Goal: Information Seeking & Learning: Check status

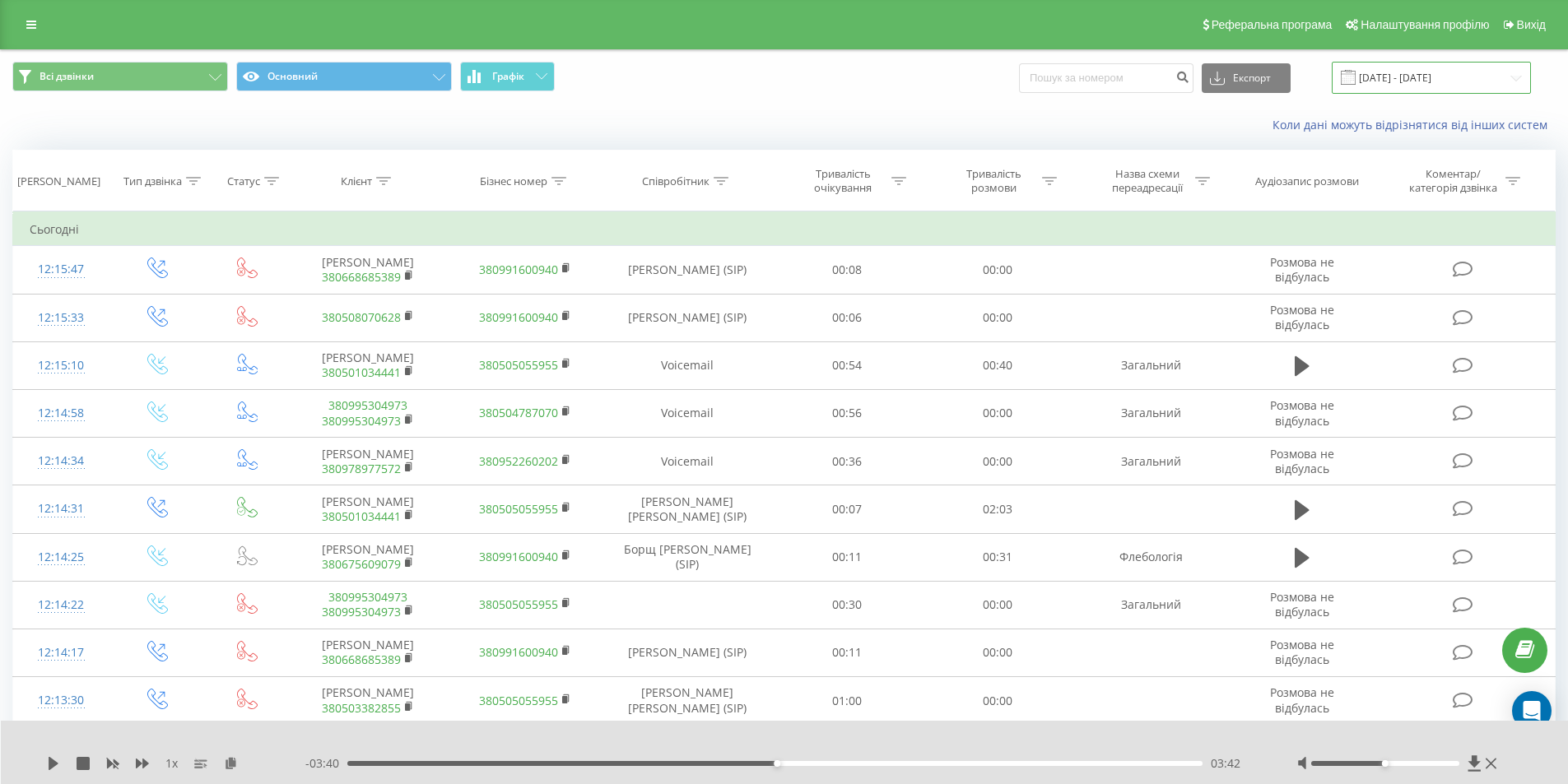
click at [1385, 71] on input "19.08.2025 - 19.09.2025" at bounding box center [1431, 78] width 199 height 33
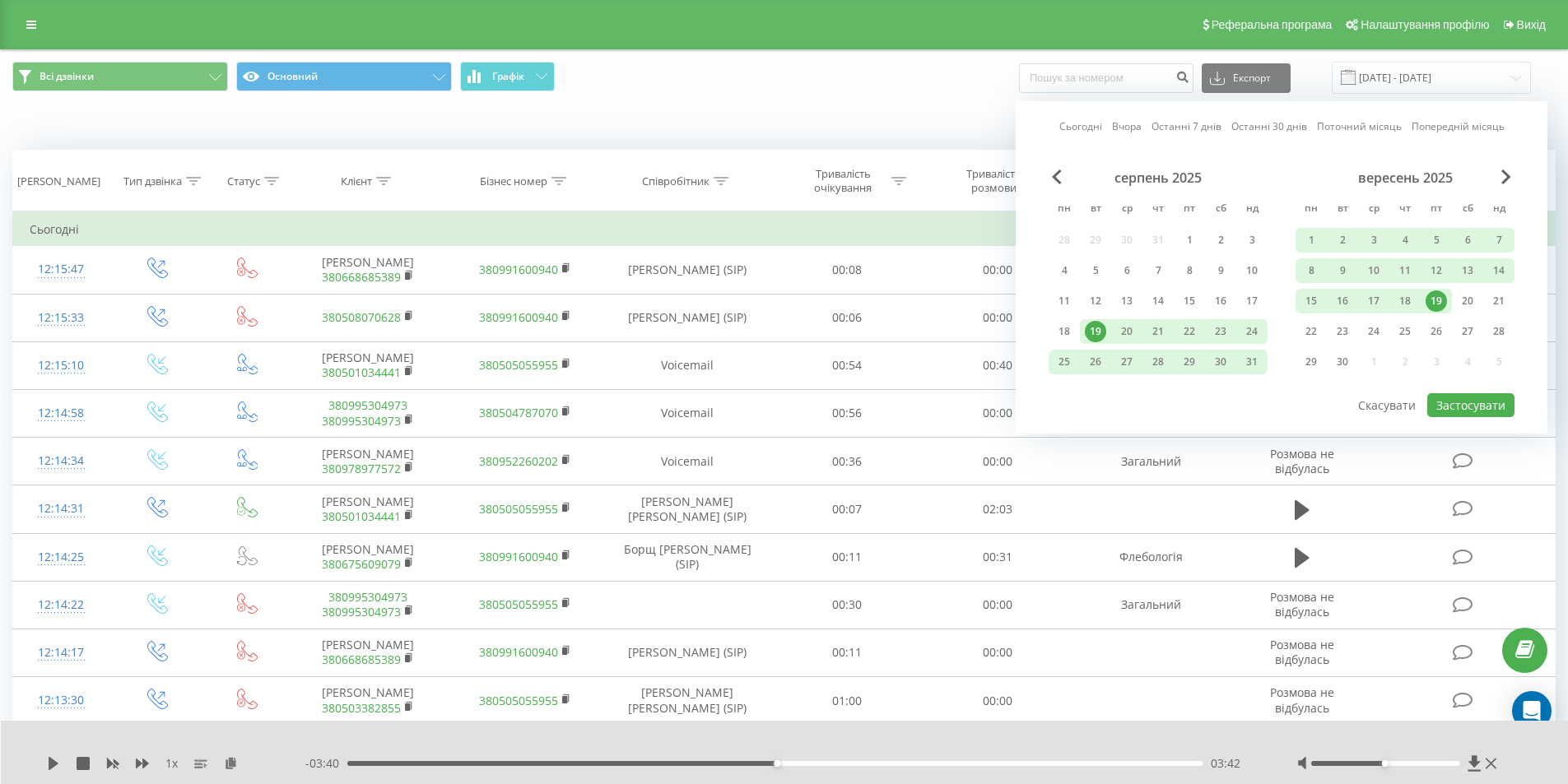
click at [1429, 294] on div "19" at bounding box center [1436, 301] width 22 height 22
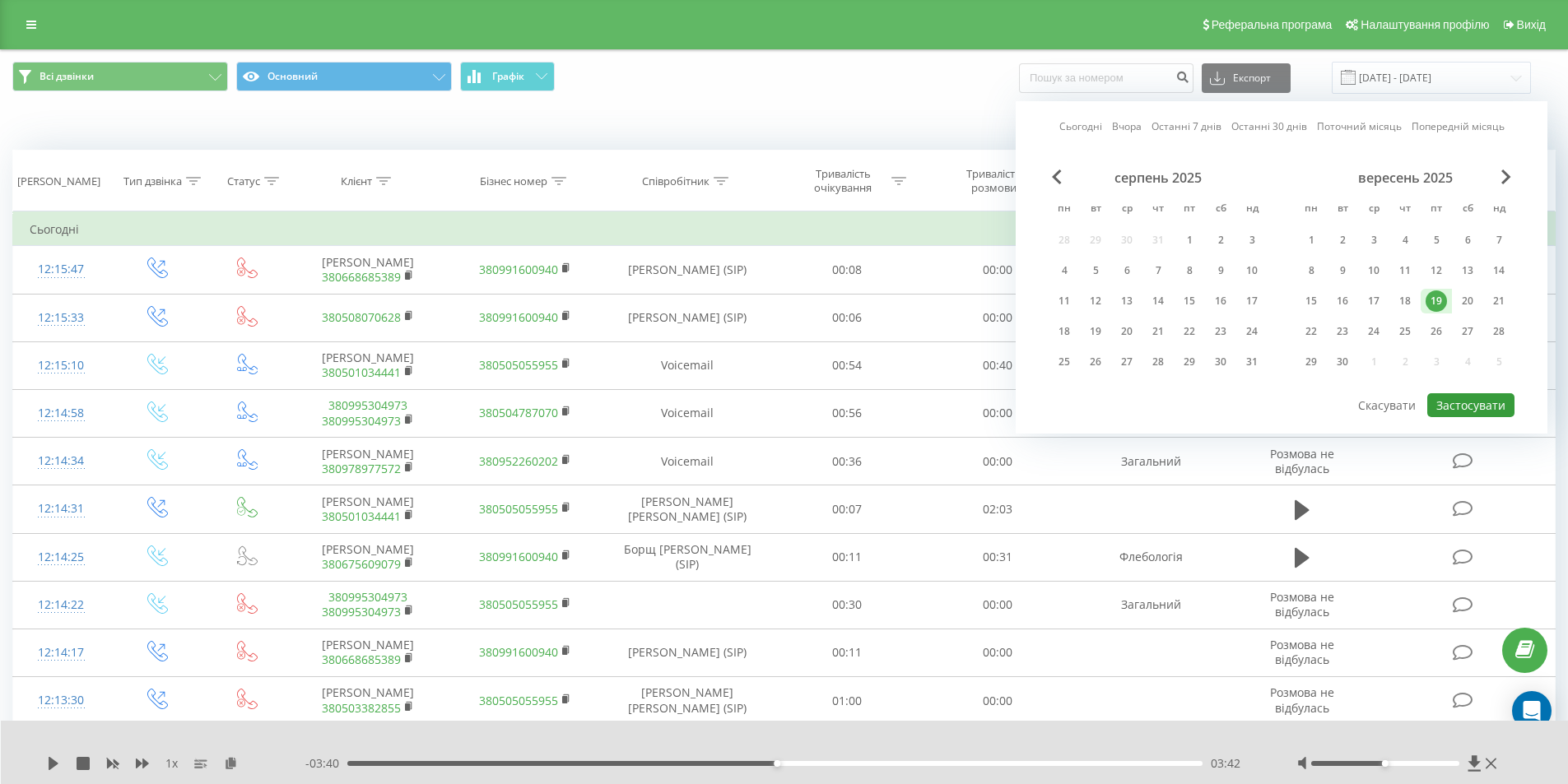
click at [1492, 404] on button "Застосувати" at bounding box center [1470, 405] width 88 height 24
type input "[DATE] - [DATE]"
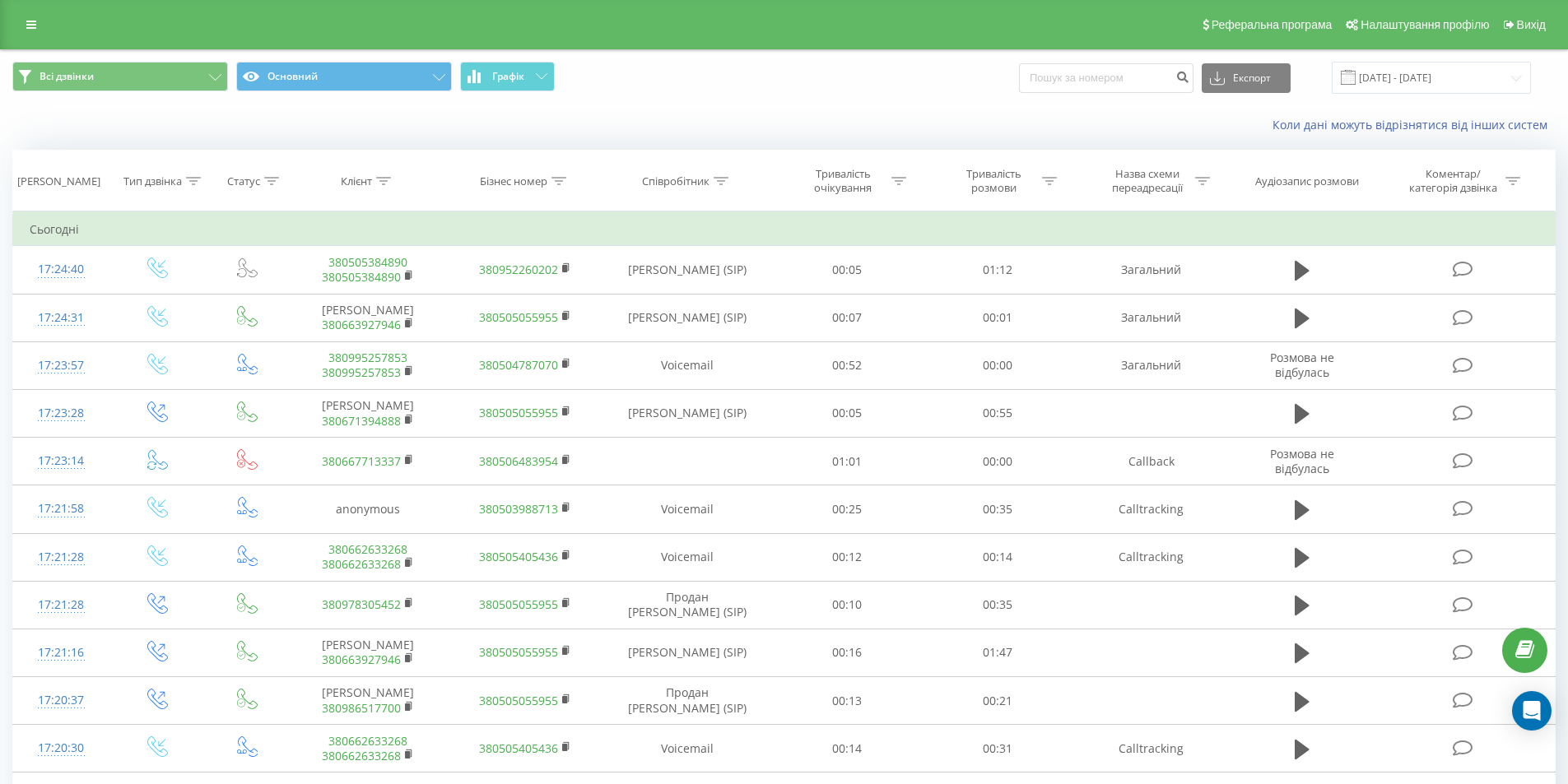
click at [361, 106] on div "Коли дані можуть відрізнятися вiд інших систем" at bounding box center [784, 125] width 1566 height 39
click at [708, 175] on div "Співробітник" at bounding box center [676, 181] width 68 height 14
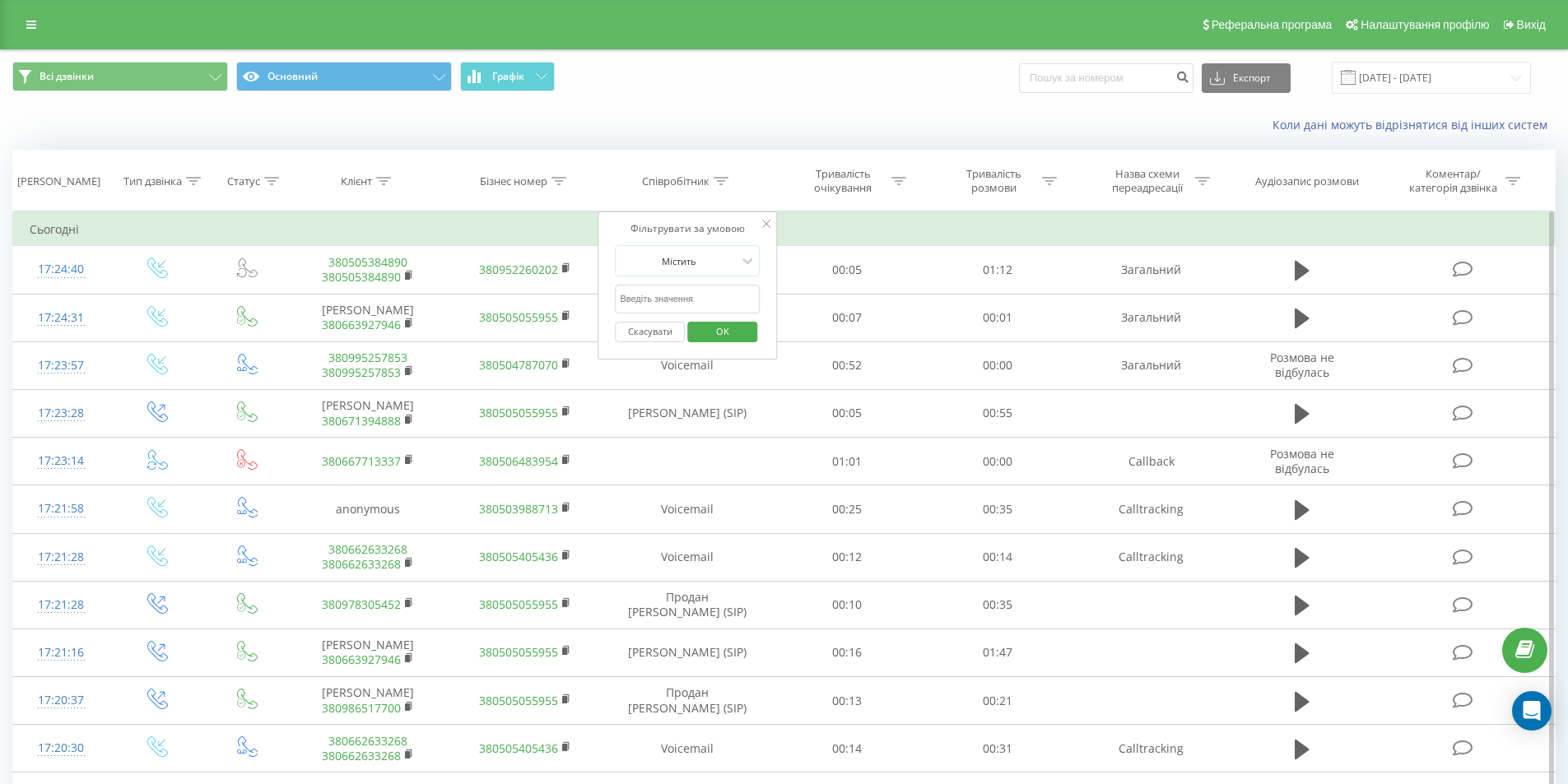
click at [686, 296] on input "text" at bounding box center [686, 298] width 145 height 29
type input "[PERSON_NAME]"
click at [713, 332] on span "OK" at bounding box center [722, 331] width 46 height 26
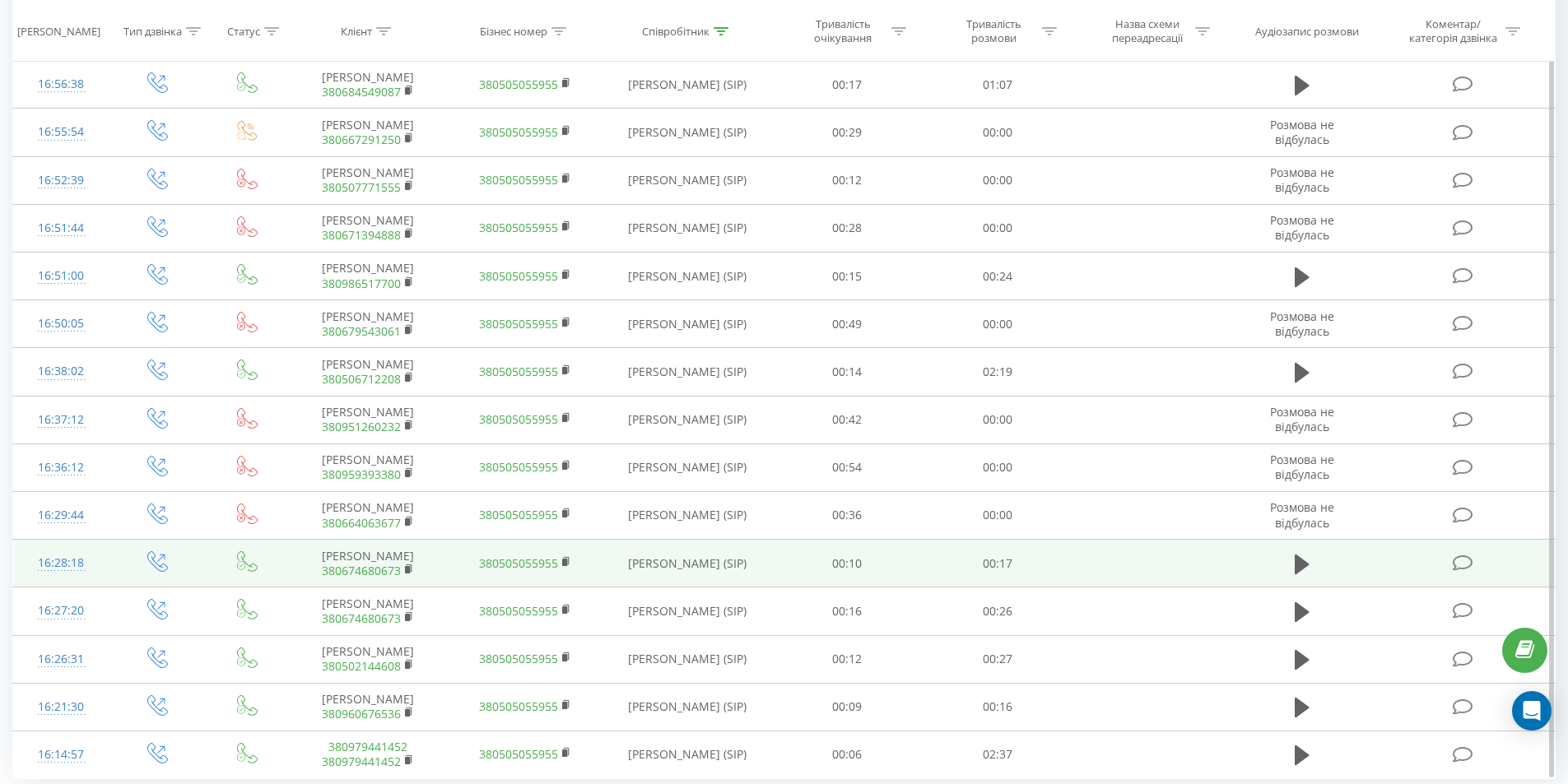
scroll to position [721, 0]
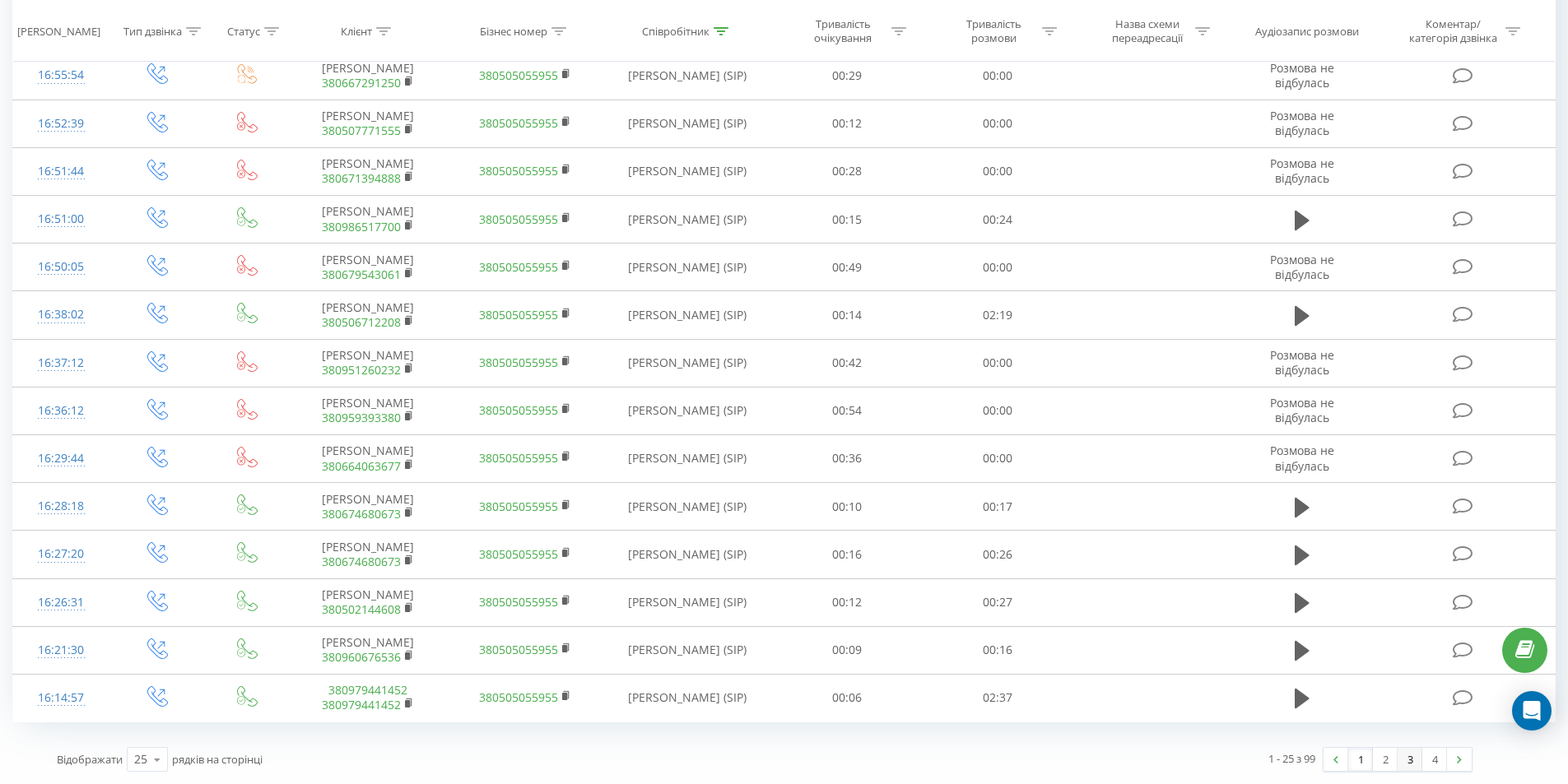
click at [1407, 758] on link "3" at bounding box center [1409, 759] width 25 height 23
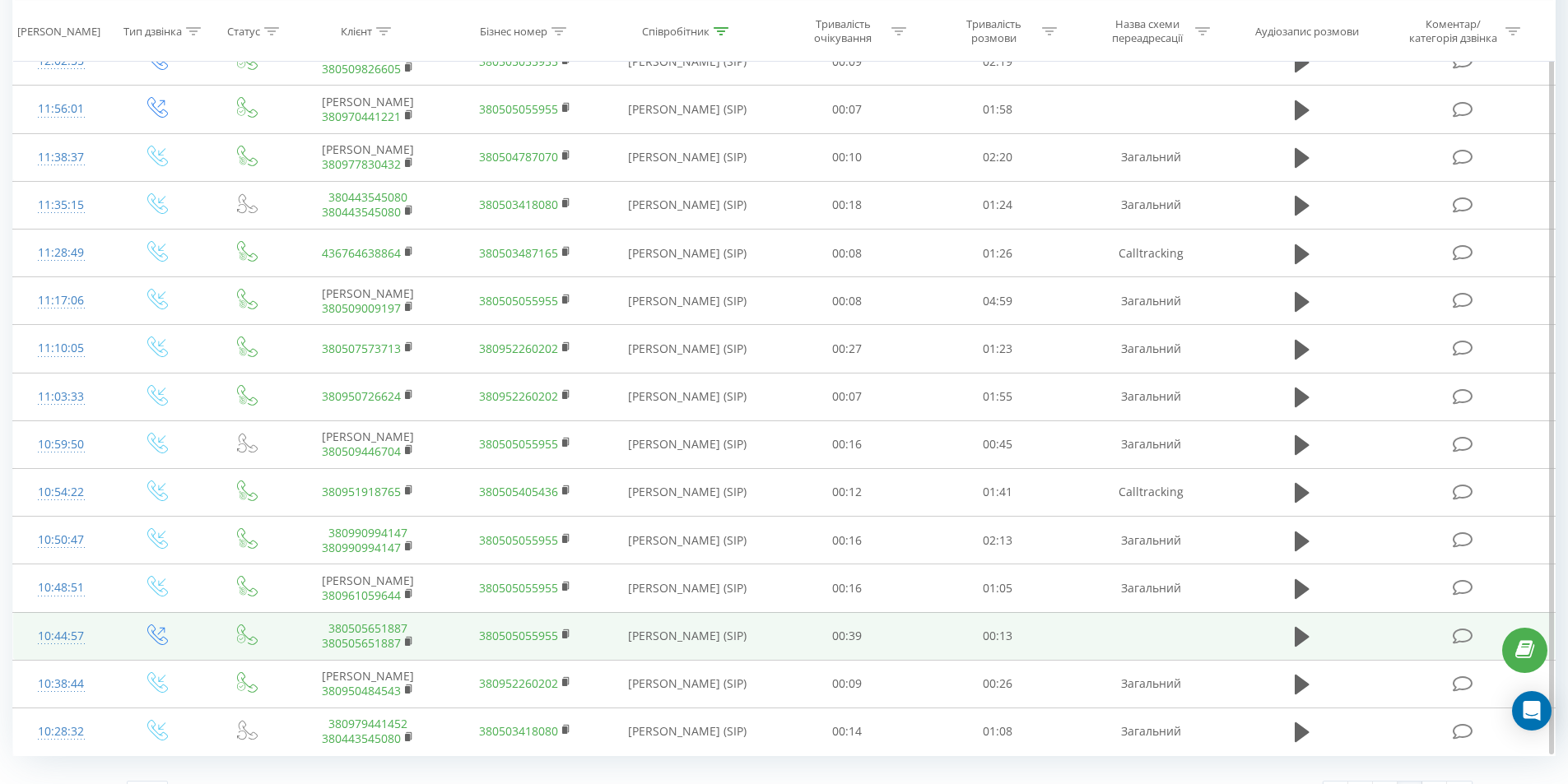
scroll to position [721, 0]
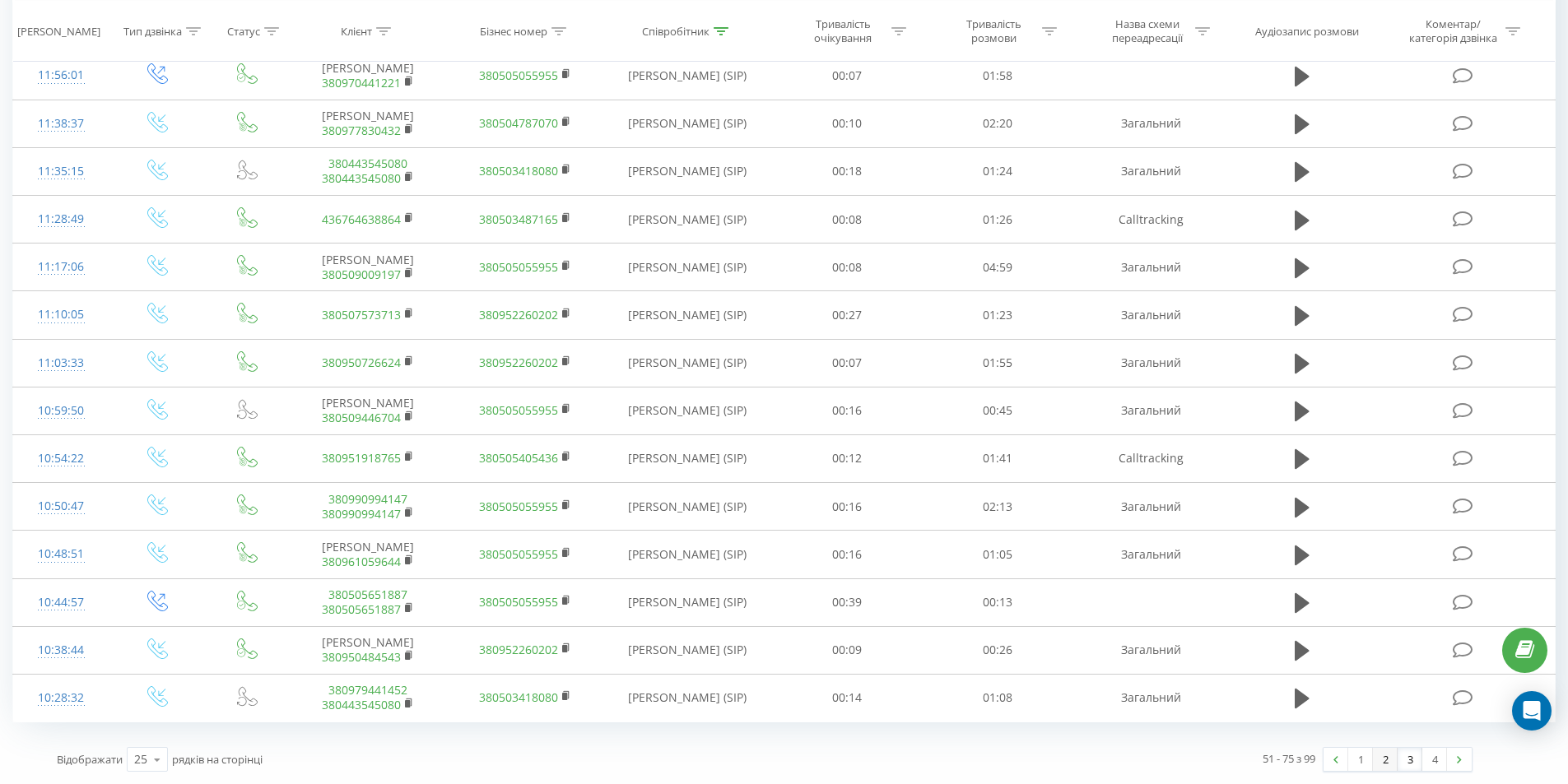
click at [1390, 762] on link "2" at bounding box center [1385, 759] width 25 height 23
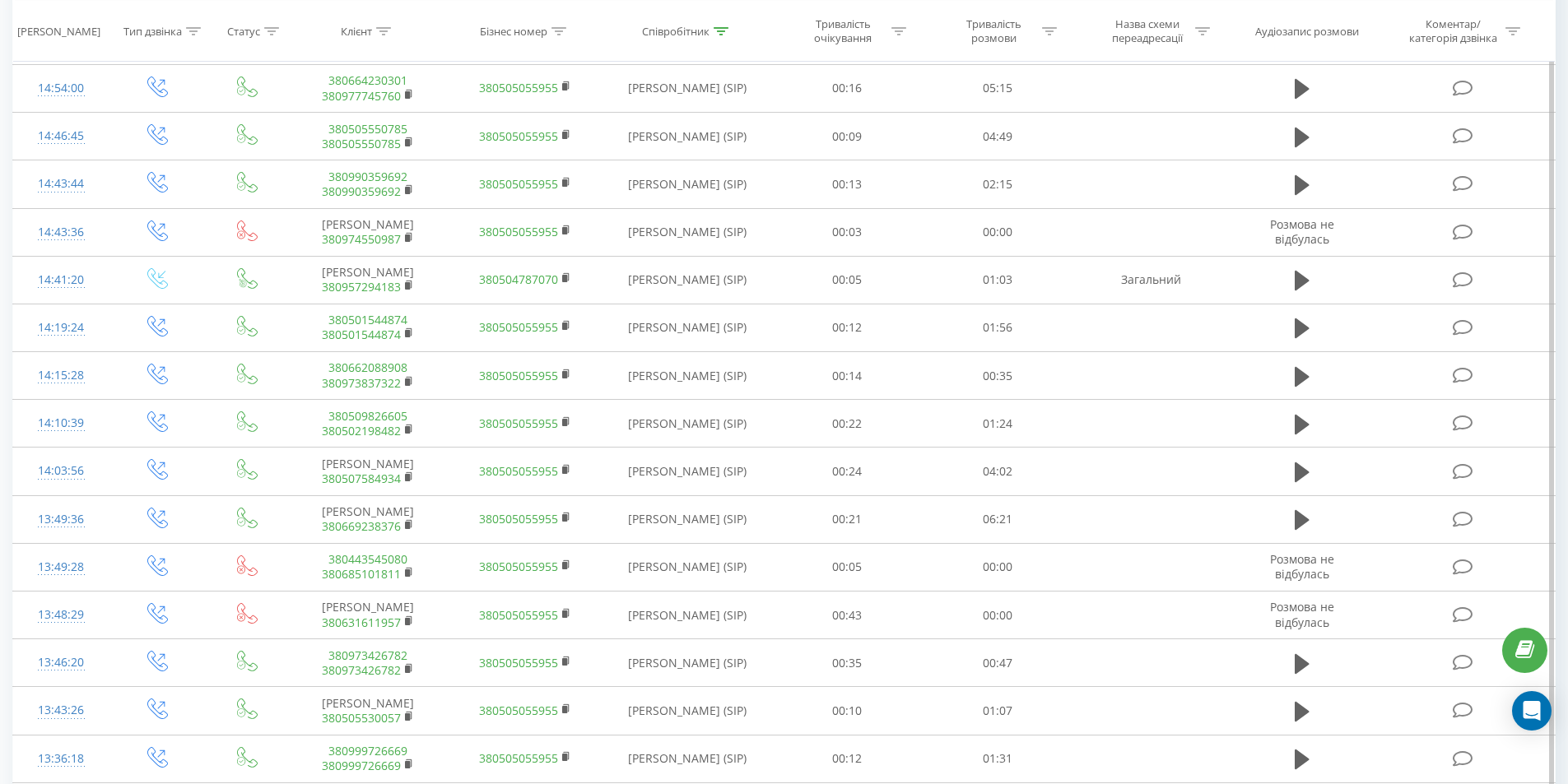
scroll to position [228, 0]
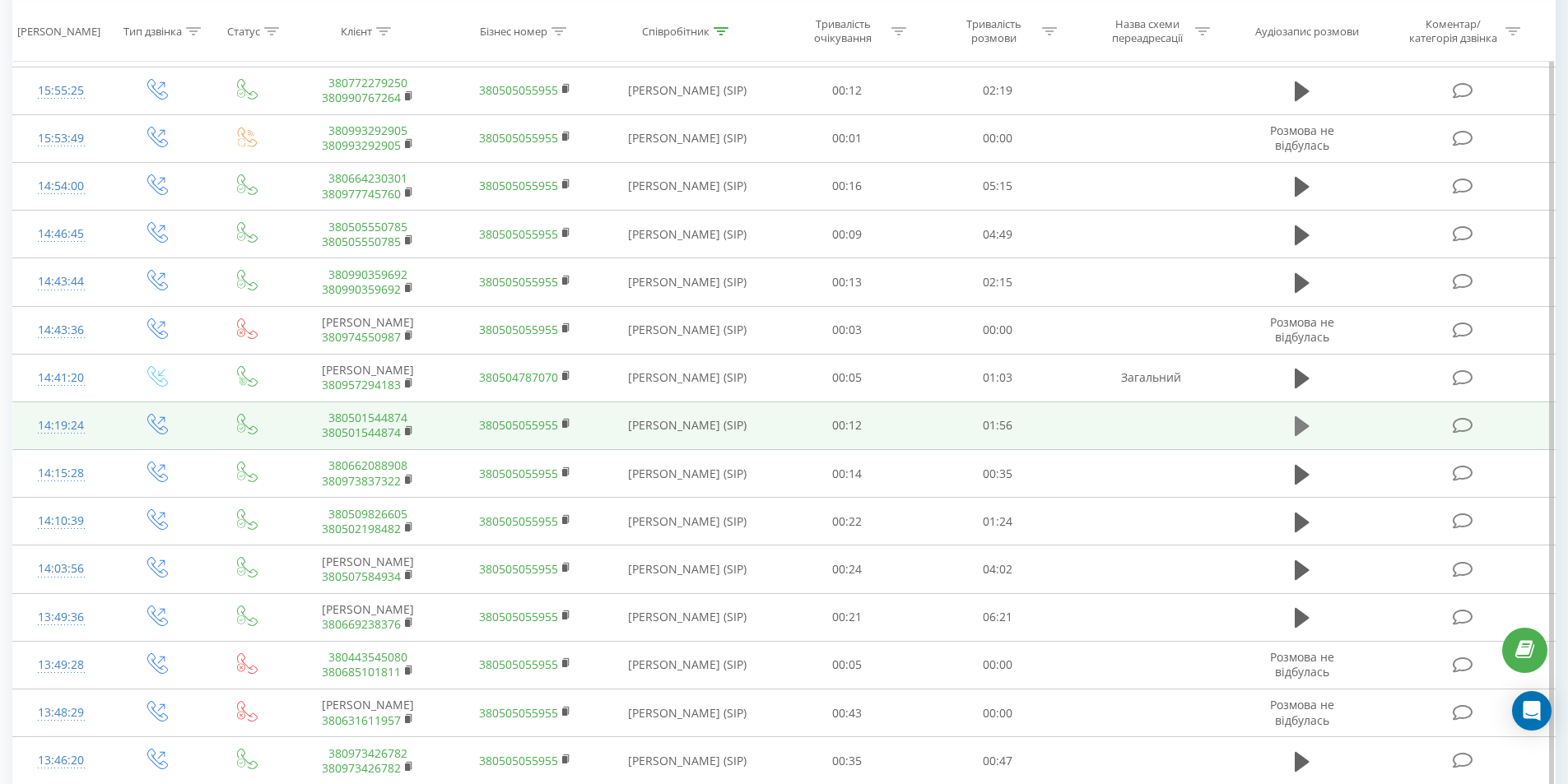
click at [1303, 428] on icon at bounding box center [1301, 426] width 15 height 20
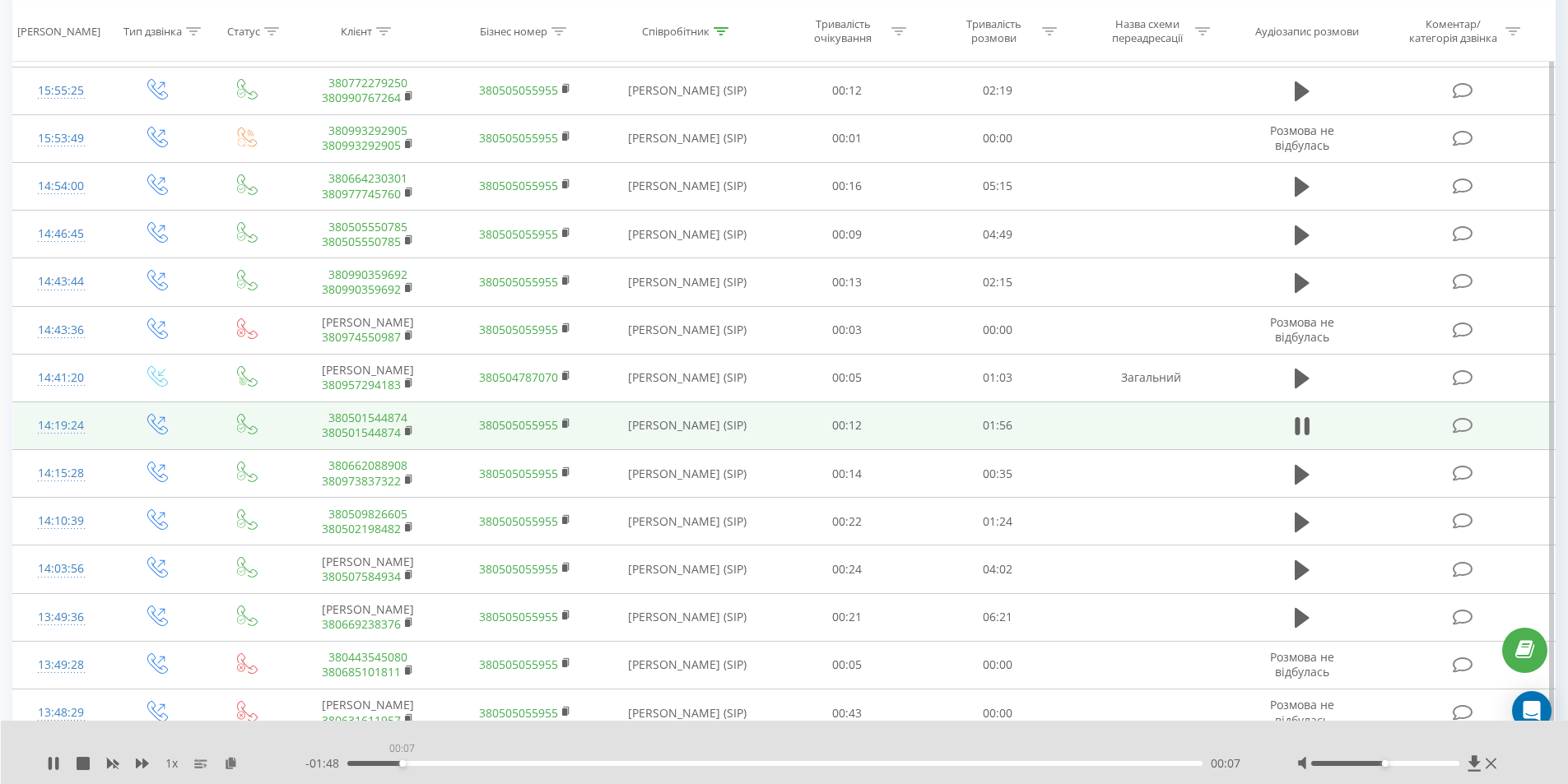
click at [402, 764] on div "00:07" at bounding box center [775, 763] width 856 height 5
click at [371, 433] on link "380501544874" at bounding box center [361, 432] width 79 height 16
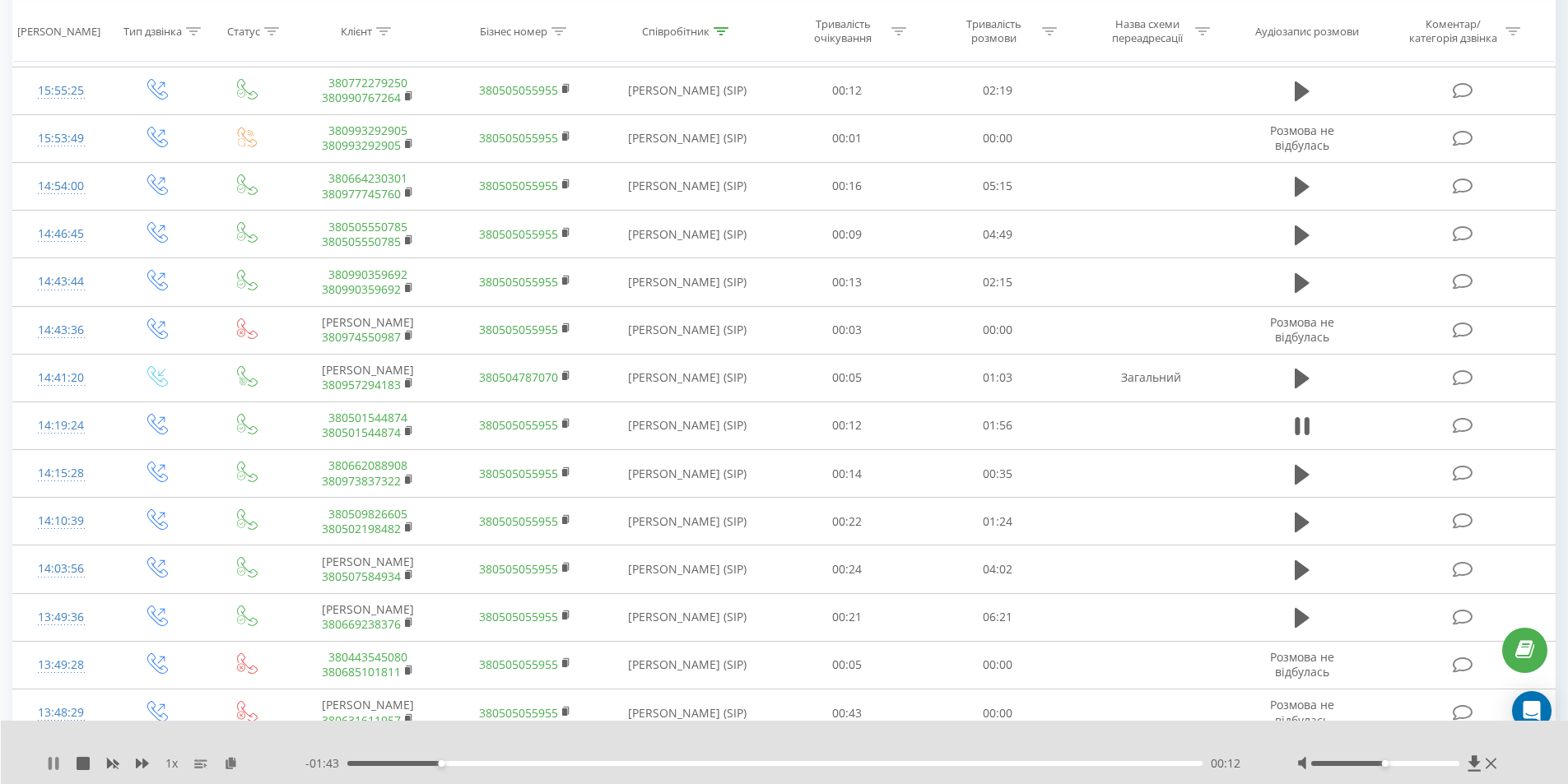
click at [52, 763] on icon at bounding box center [49, 763] width 3 height 13
